Goal: Find specific page/section: Find specific page/section

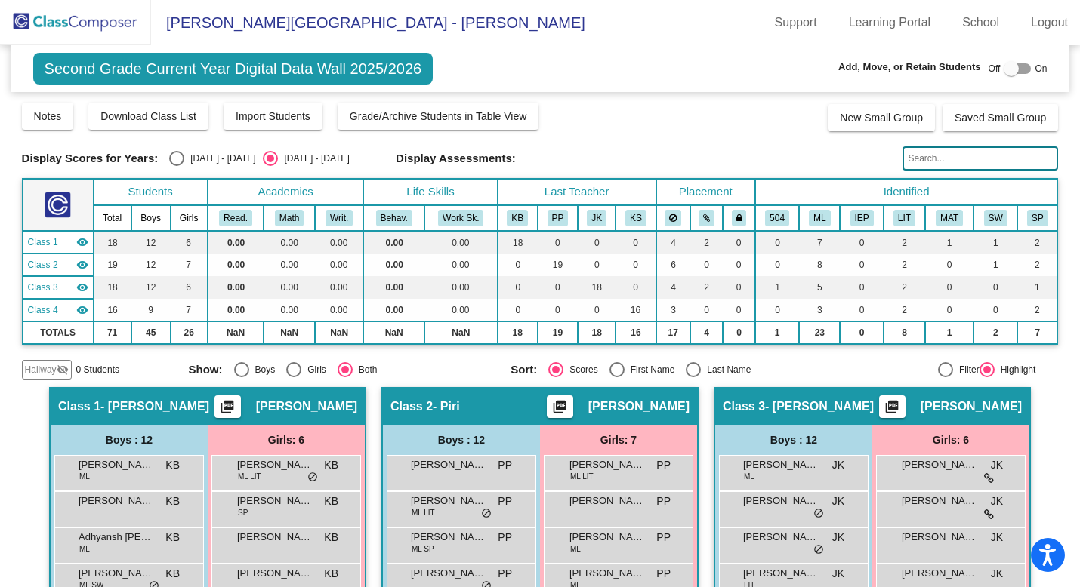
click at [116, 20] on img at bounding box center [75, 22] width 151 height 45
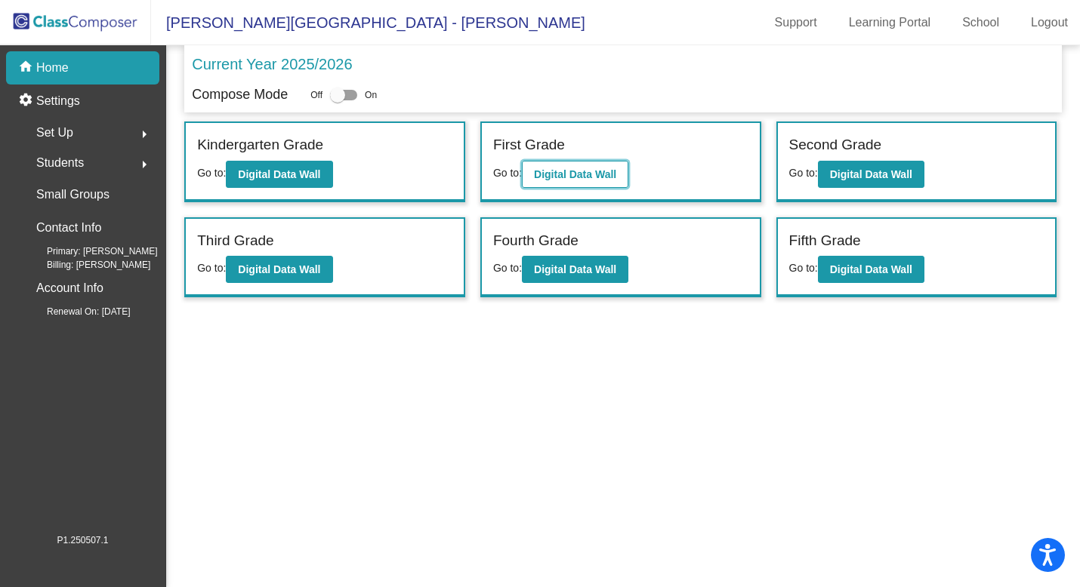
click at [593, 166] on button "Digital Data Wall" at bounding box center [575, 174] width 106 height 27
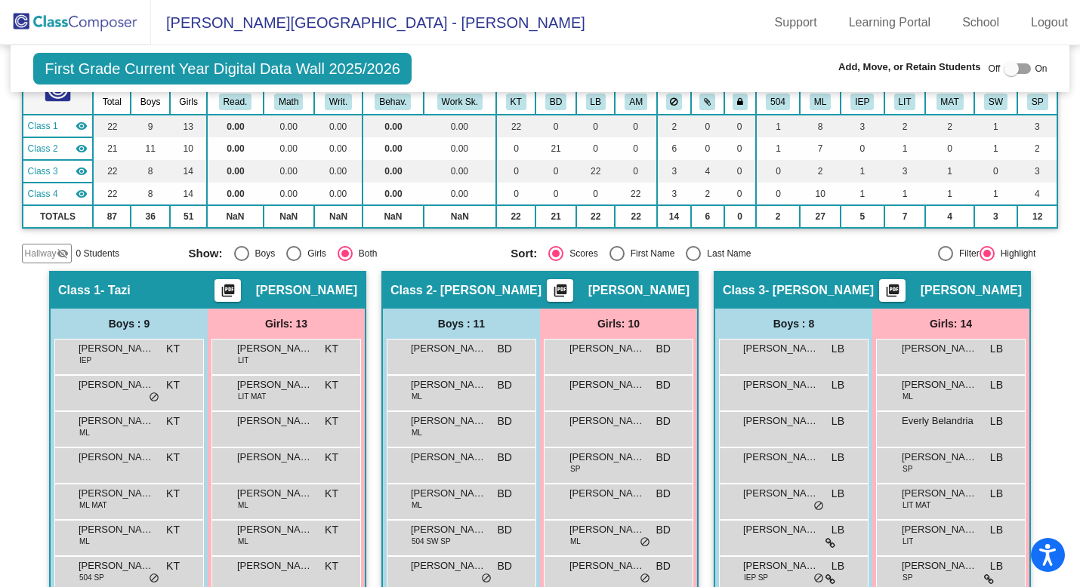
scroll to position [50, 0]
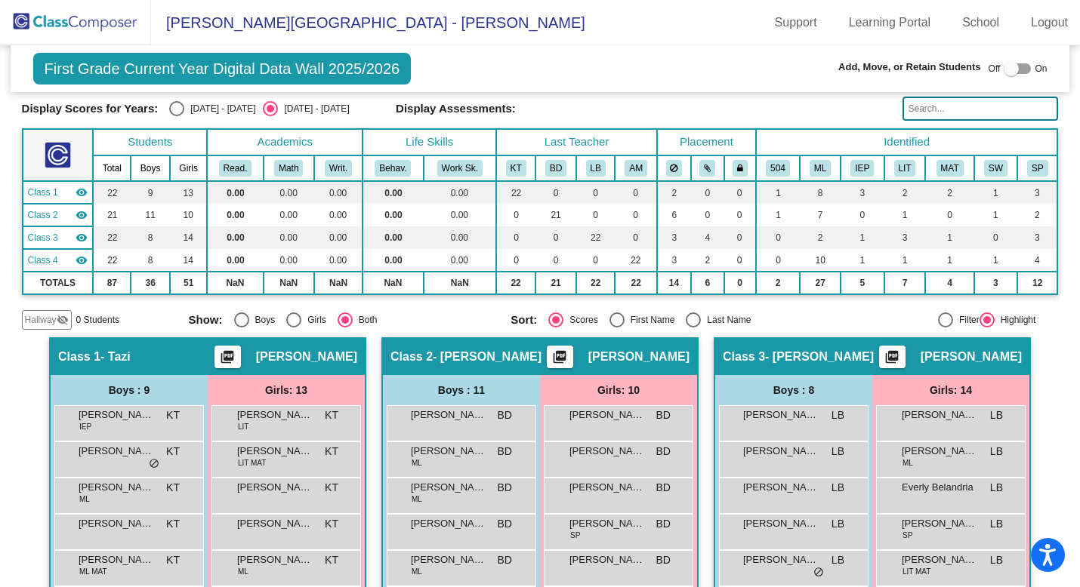
click at [109, 39] on img at bounding box center [75, 22] width 151 height 45
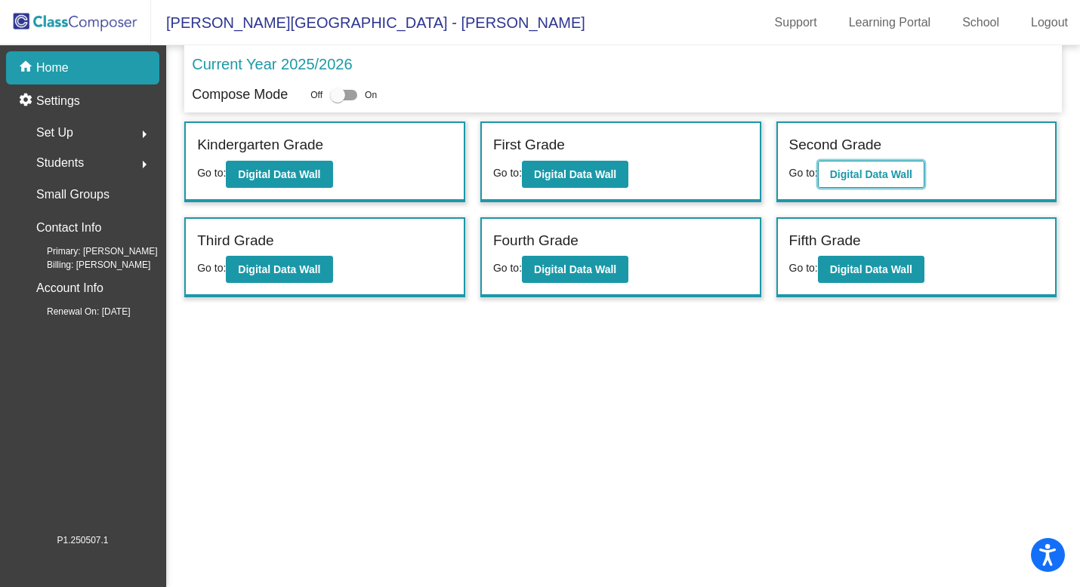
click at [870, 183] on button "Digital Data Wall" at bounding box center [871, 174] width 106 height 27
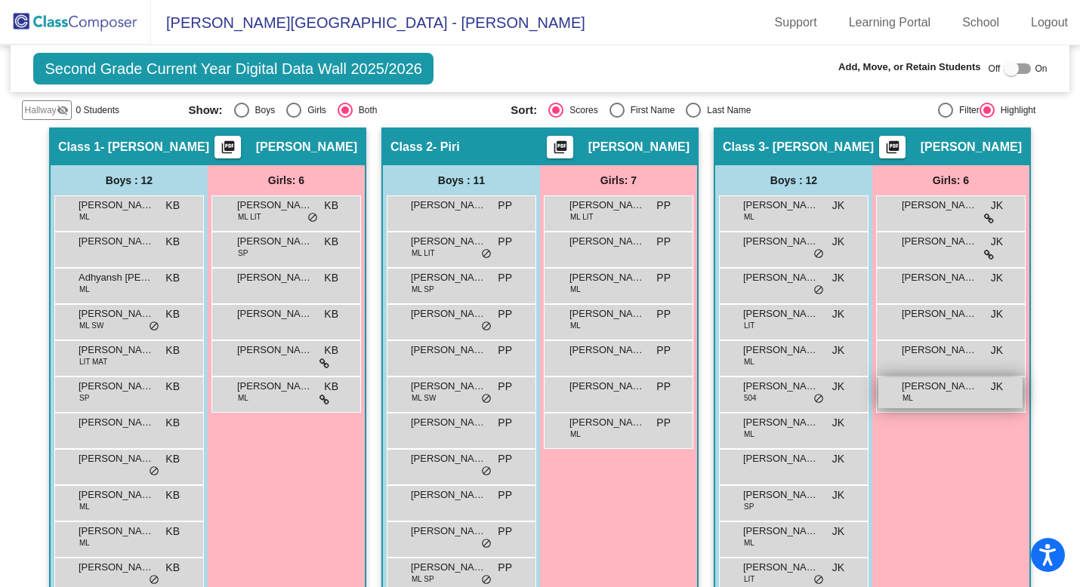
scroll to position [258, 0]
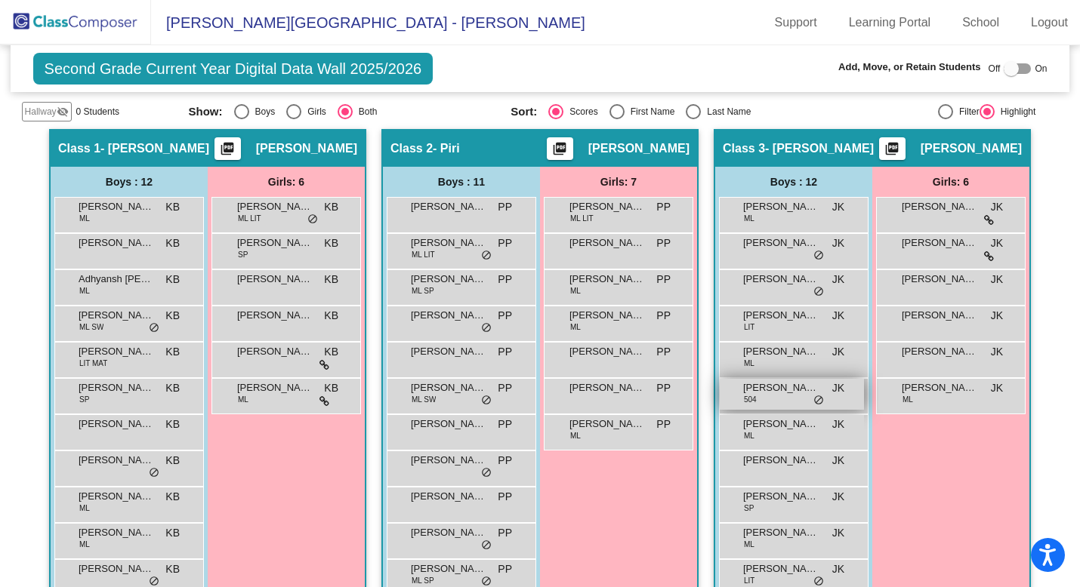
click at [765, 390] on span "[PERSON_NAME]" at bounding box center [780, 387] width 75 height 15
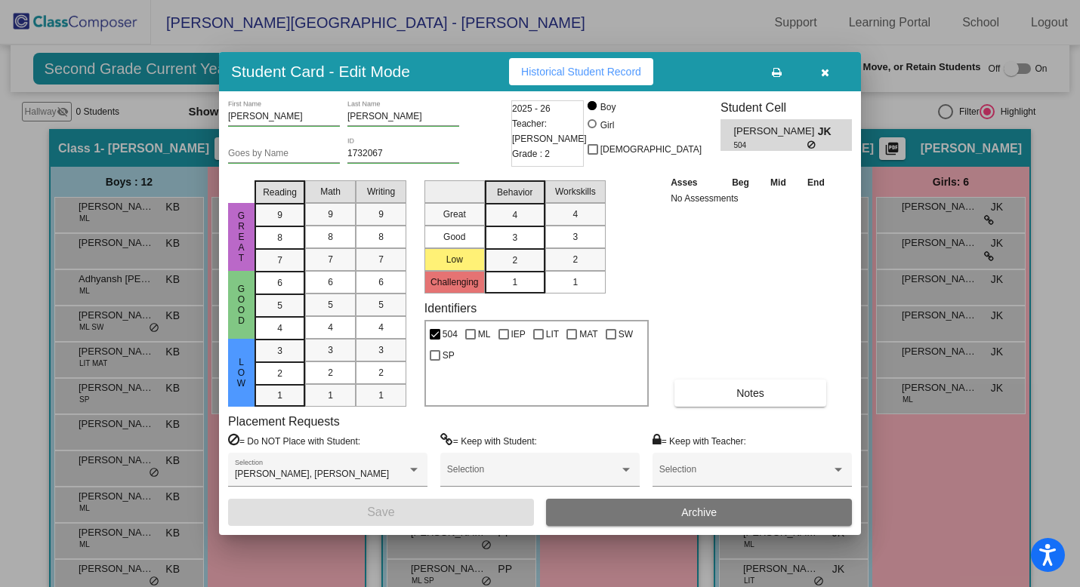
click at [826, 75] on icon "button" at bounding box center [825, 72] width 8 height 11
